Goal: Information Seeking & Learning: Learn about a topic

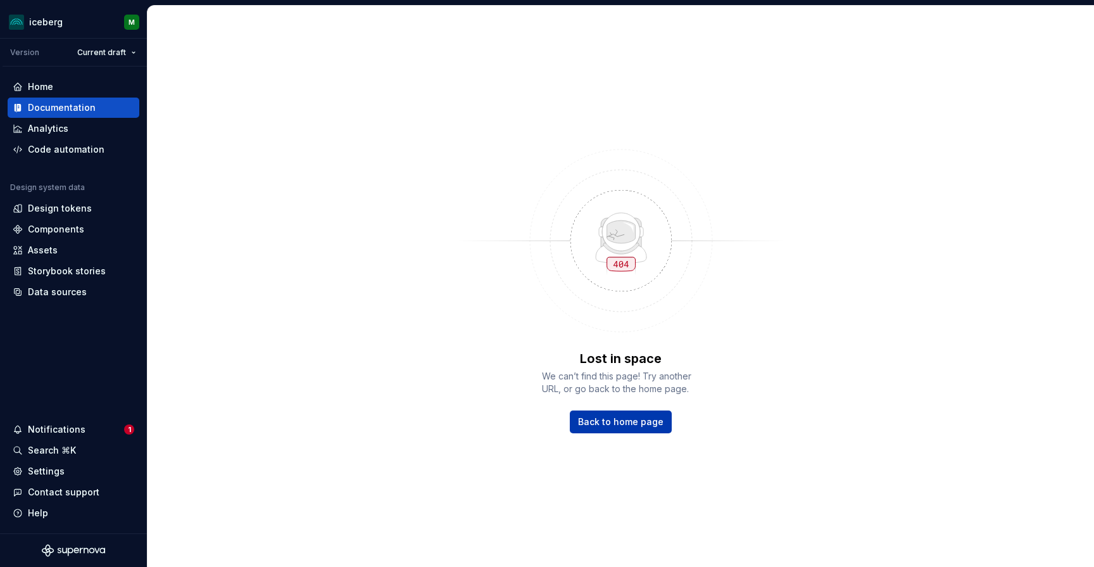
click at [666, 432] on link "Back to home page" at bounding box center [621, 421] width 102 height 23
click at [652, 430] on link "Back to home page" at bounding box center [621, 421] width 102 height 23
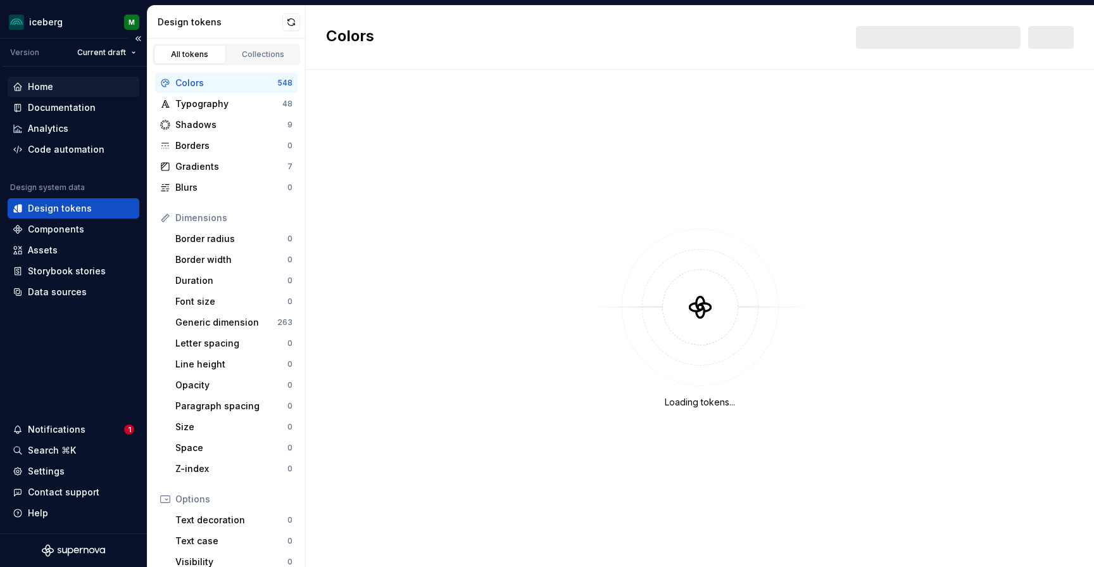
click at [47, 80] on div "Home" at bounding box center [40, 86] width 25 height 13
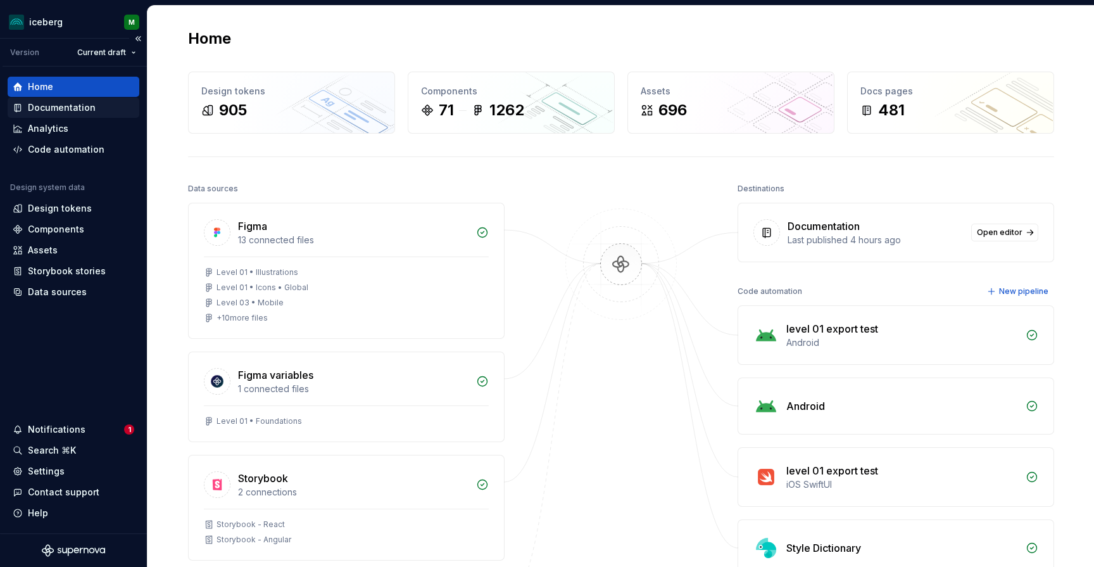
click at [85, 109] on div "Documentation" at bounding box center [62, 107] width 68 height 13
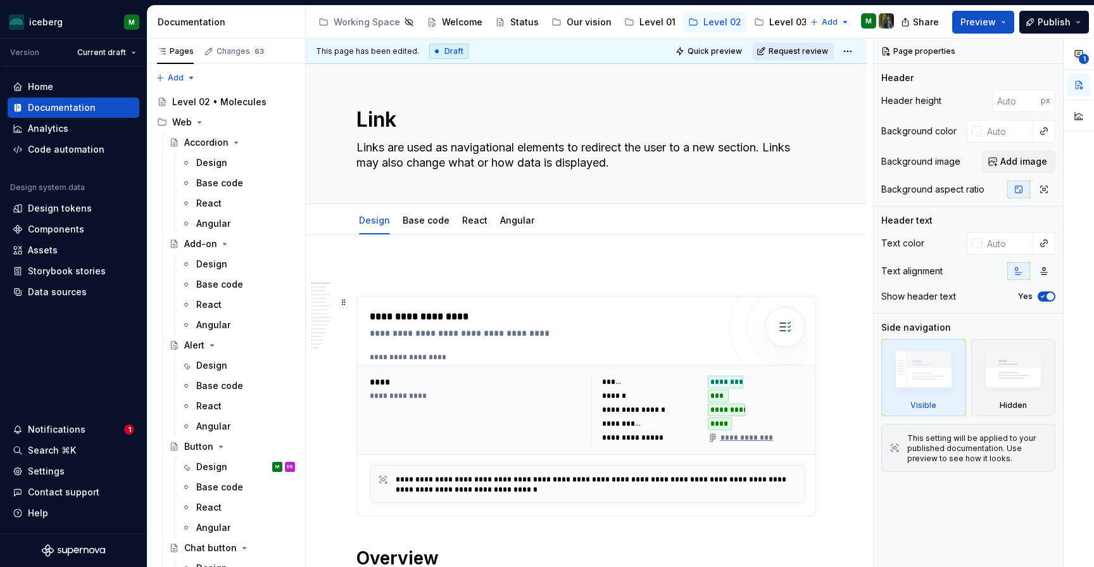
type textarea "*"
